Goal: Task Accomplishment & Management: Manage account settings

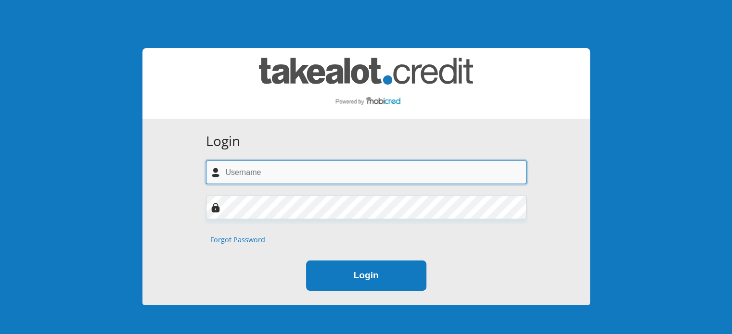
type input "[EMAIL_ADDRESS][DOMAIN_NAME]"
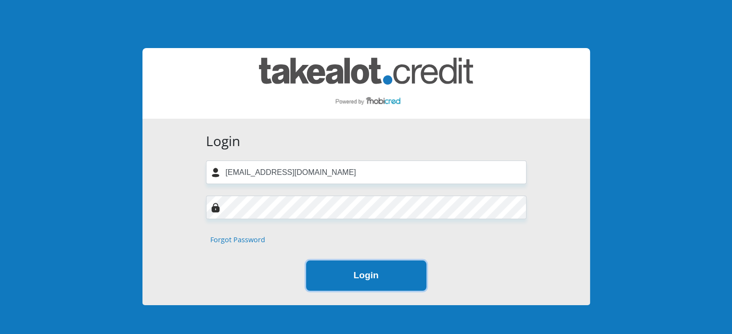
click at [381, 278] on button "Login" at bounding box center [366, 276] width 120 height 30
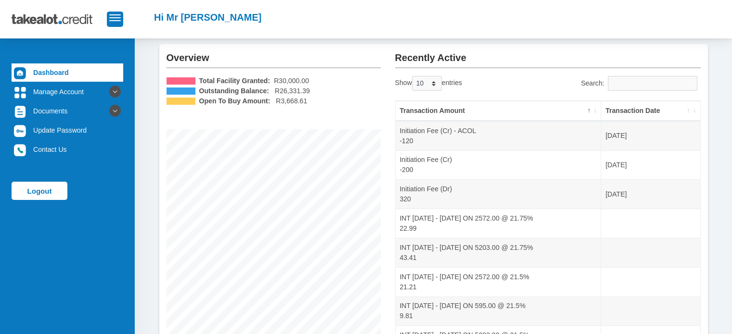
scroll to position [48, 0]
